Goal: Check status

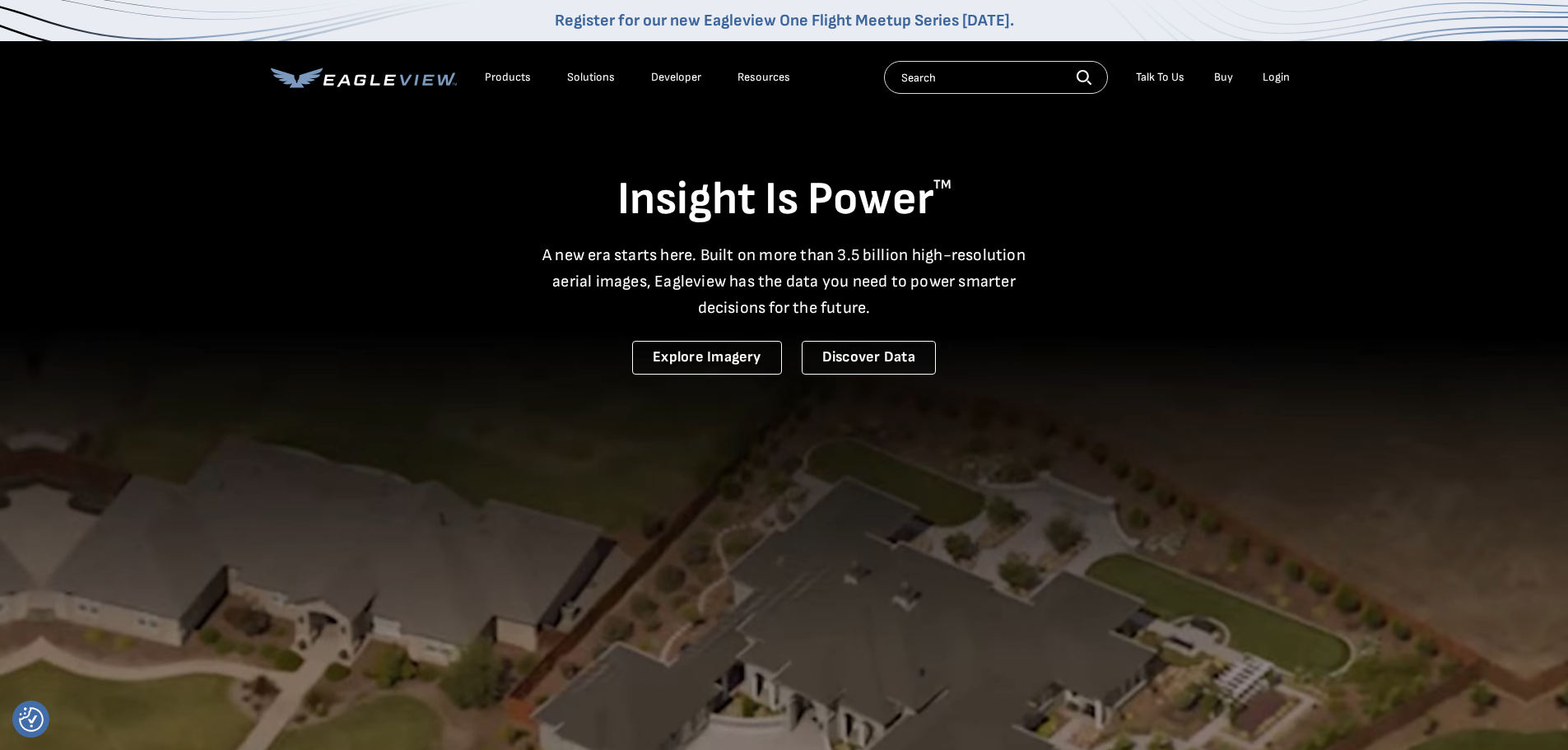
click at [1268, 79] on div "Login" at bounding box center [1276, 78] width 28 height 15
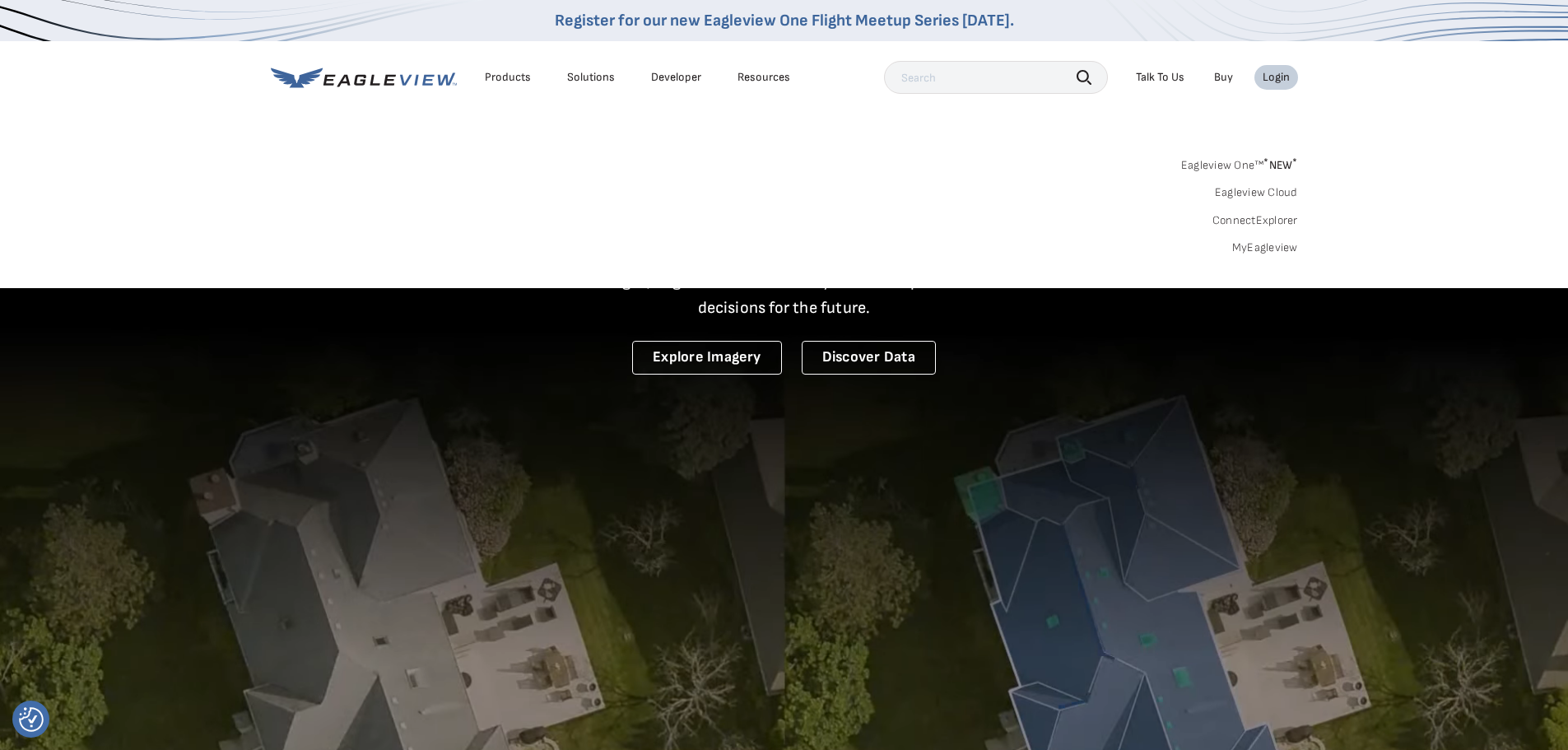
click at [1252, 245] on link "MyEagleview" at bounding box center [1265, 248] width 66 height 15
